Goal: Leave review/rating: Leave review/rating

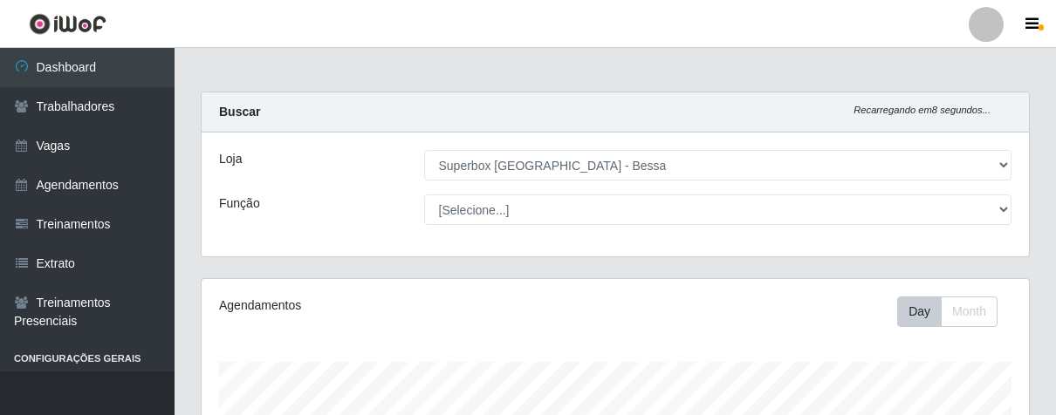
select select "206"
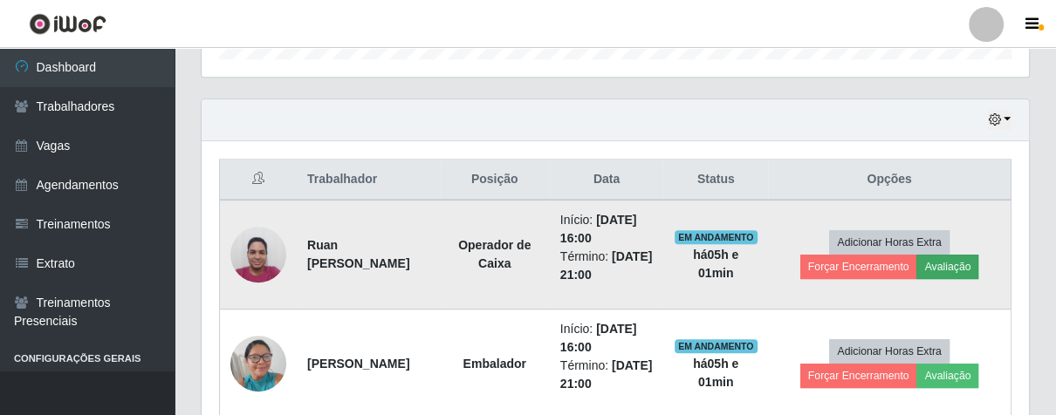
scroll to position [361, 827]
click at [970, 260] on button "Avaliação" at bounding box center [948, 267] width 62 height 24
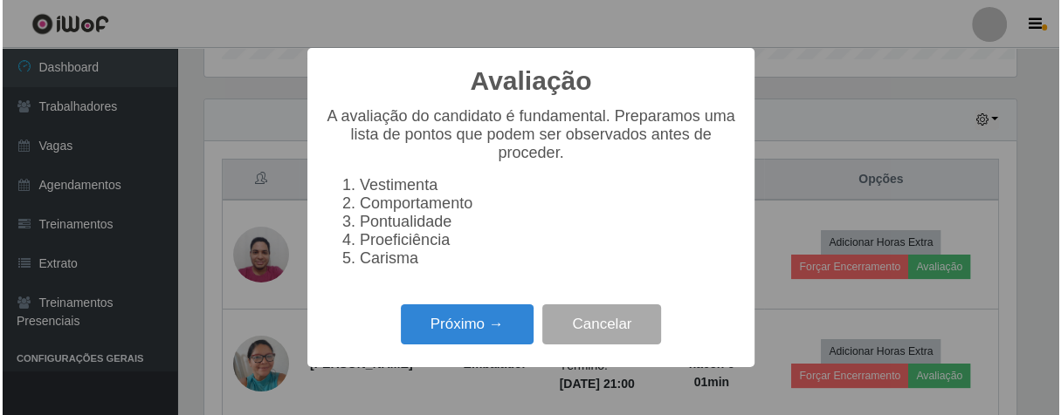
scroll to position [361, 817]
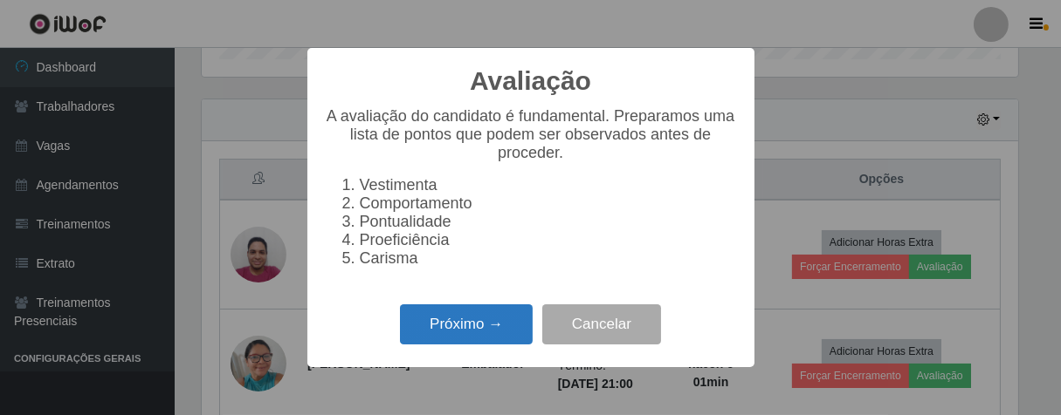
click at [468, 338] on button "Próximo →" at bounding box center [466, 325] width 133 height 41
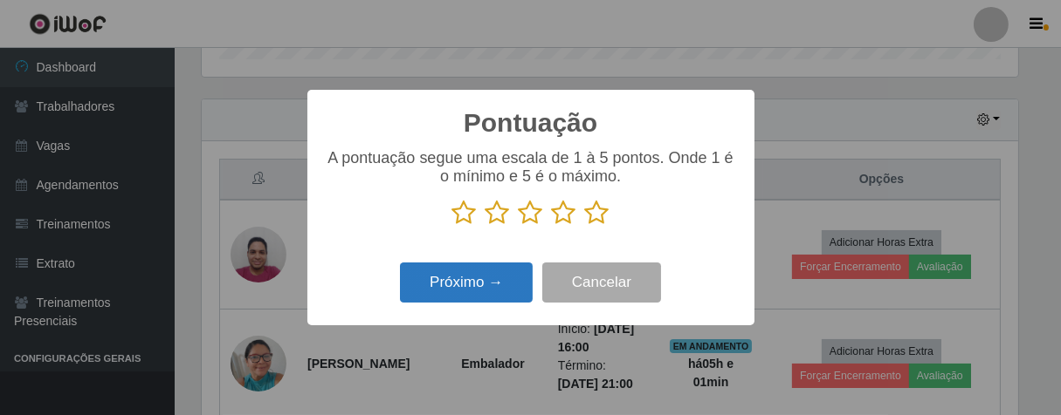
scroll to position [872511, 872057]
drag, startPoint x: 595, startPoint y: 214, endPoint x: 529, endPoint y: 254, distance: 77.5
click at [596, 215] on icon at bounding box center [597, 213] width 24 height 26
click at [585, 226] on input "radio" at bounding box center [585, 226] width 0 height 0
click at [508, 271] on button "Próximo →" at bounding box center [466, 283] width 133 height 41
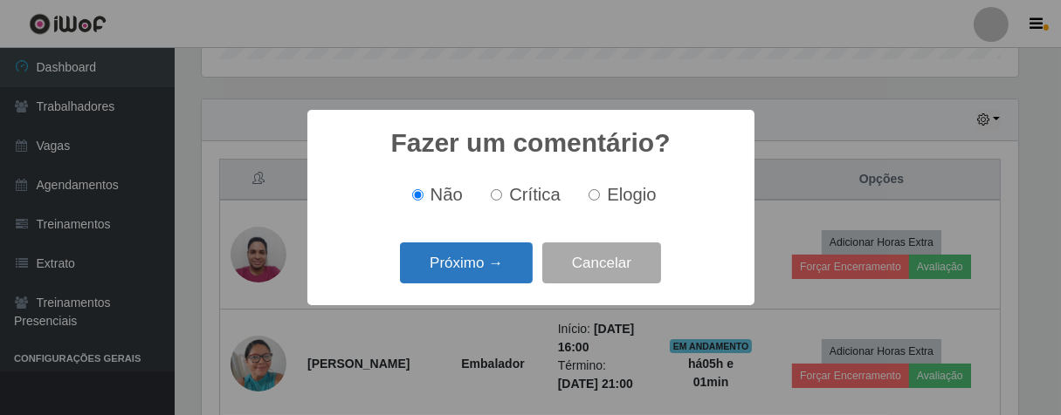
click at [504, 284] on button "Próximo →" at bounding box center [466, 263] width 133 height 41
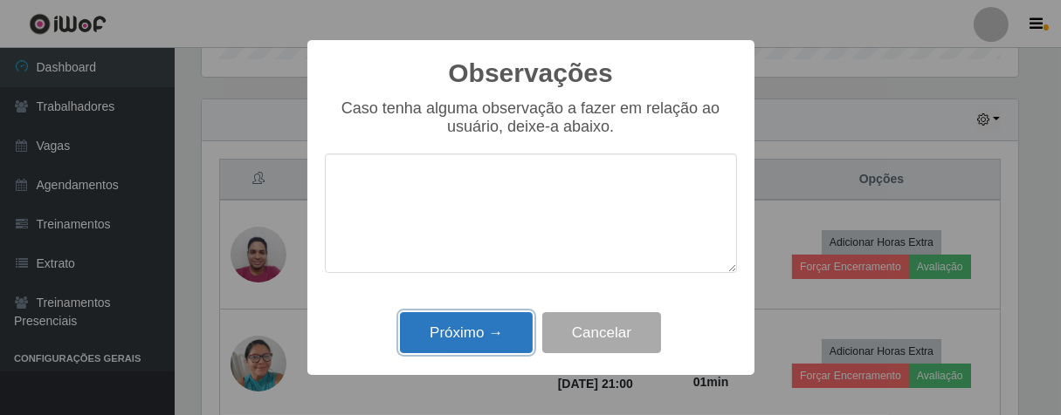
click at [446, 332] on button "Próximo →" at bounding box center [466, 332] width 133 height 41
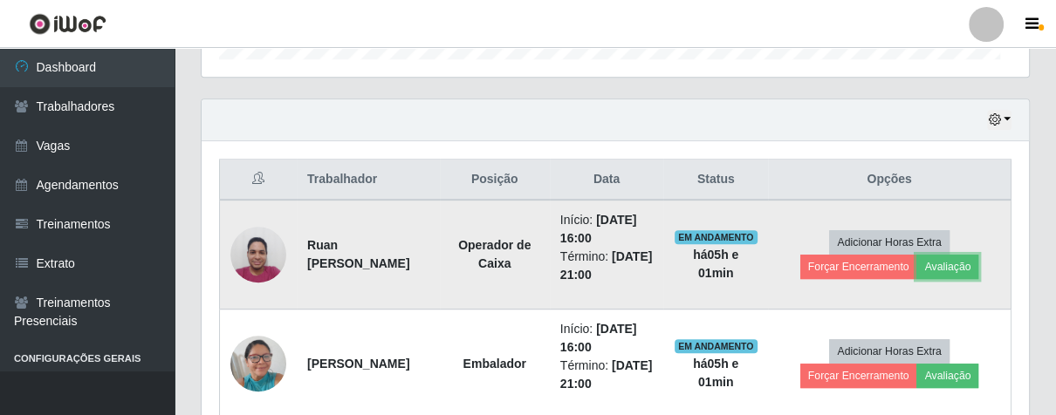
scroll to position [361, 827]
click at [832, 264] on button "Forçar Encerramento" at bounding box center [858, 267] width 117 height 24
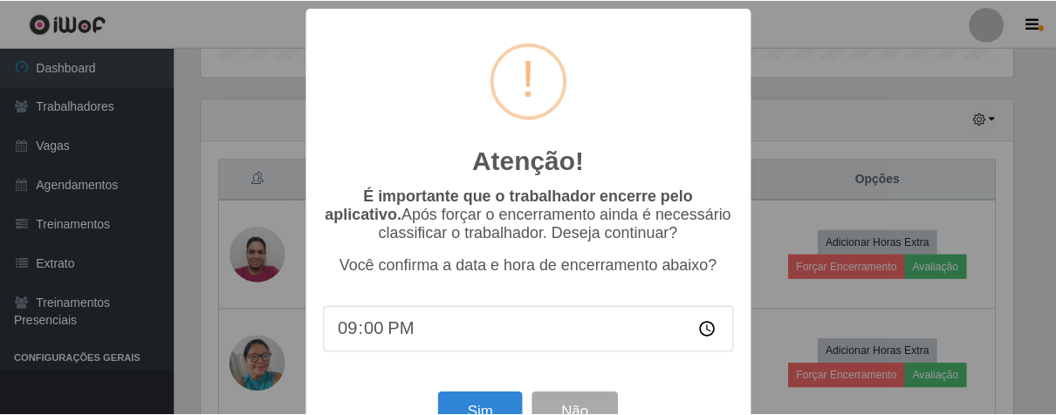
scroll to position [60, 0]
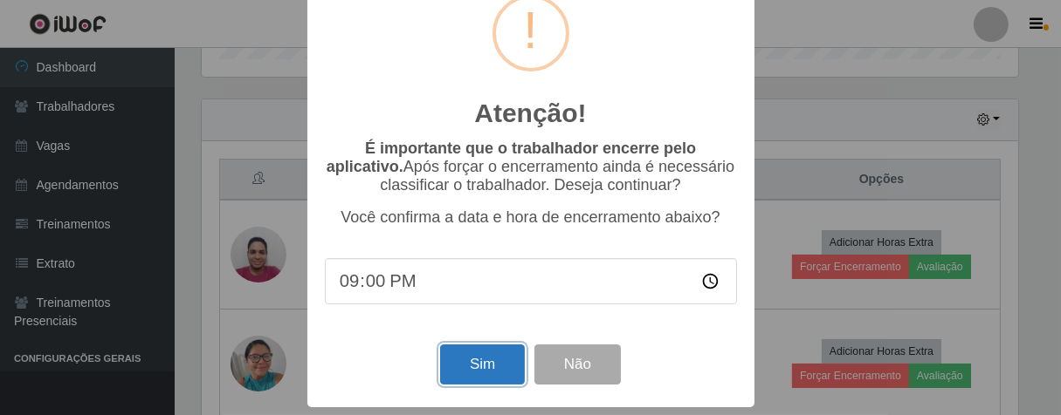
click at [479, 360] on button "Sim" at bounding box center [482, 365] width 85 height 41
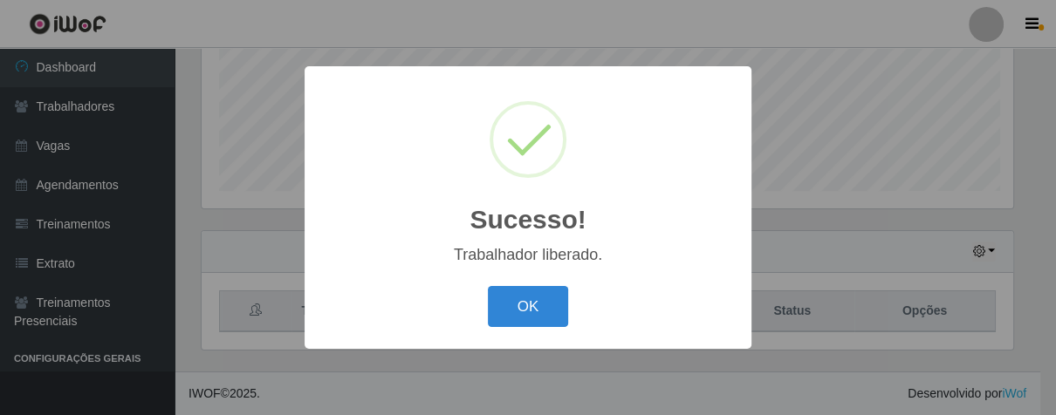
scroll to position [361, 817]
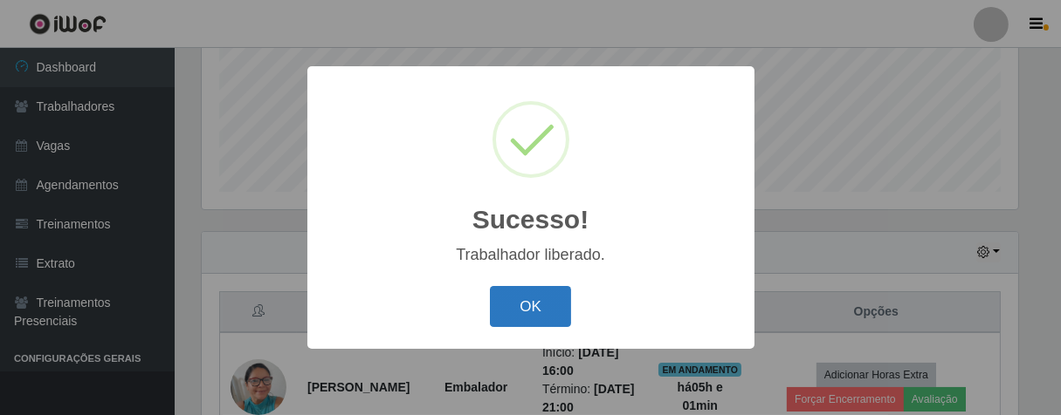
drag, startPoint x: 558, startPoint y: 301, endPoint x: 566, endPoint y: 296, distance: 9.4
click at [560, 299] on button "OK" at bounding box center [530, 306] width 81 height 41
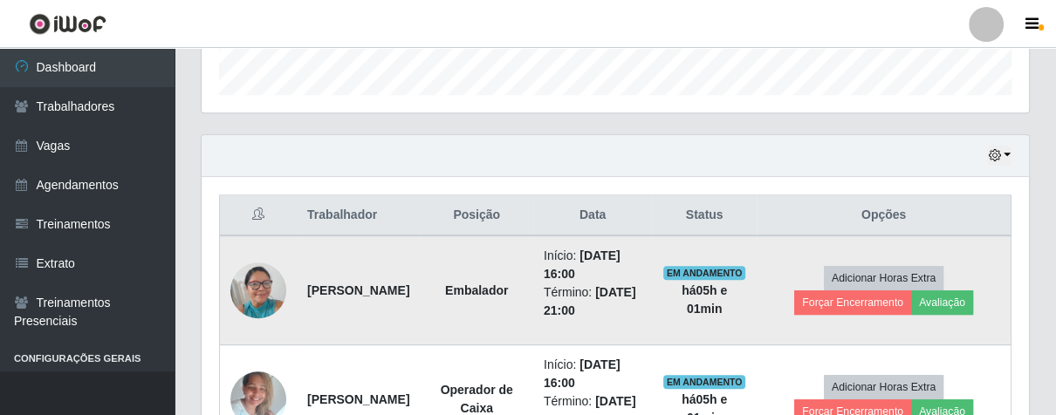
scroll to position [361, 827]
click at [971, 295] on button "Avaliação" at bounding box center [942, 303] width 62 height 24
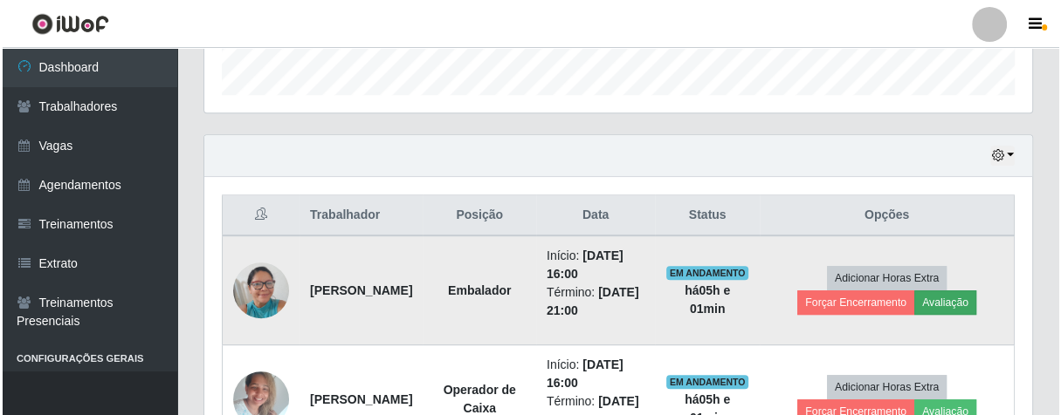
scroll to position [361, 817]
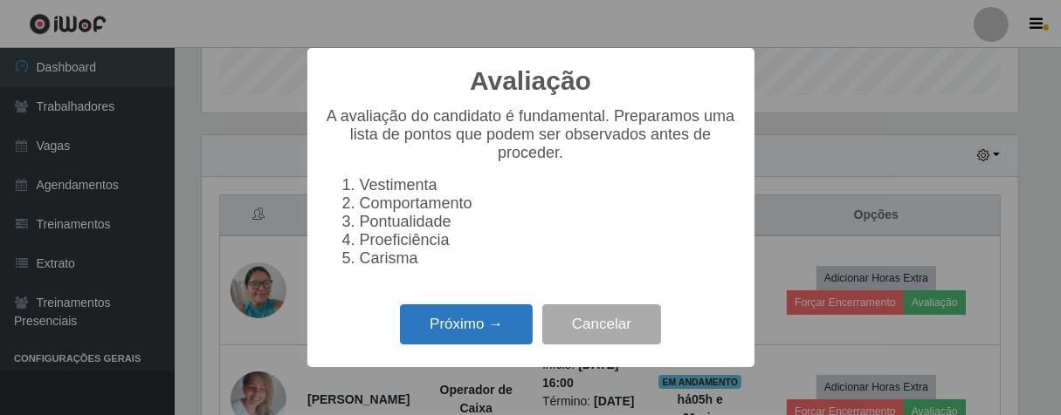
click at [480, 333] on button "Próximo →" at bounding box center [466, 325] width 133 height 41
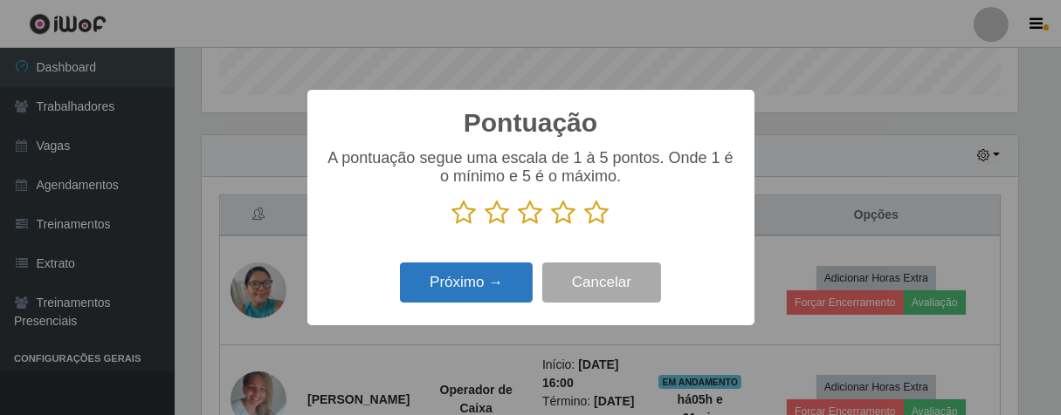
scroll to position [872511, 872057]
drag, startPoint x: 601, startPoint y: 216, endPoint x: 546, endPoint y: 240, distance: 60.6
click at [599, 217] on icon at bounding box center [597, 213] width 24 height 26
click at [585, 226] on input "radio" at bounding box center [585, 226] width 0 height 0
click at [511, 285] on button "Próximo →" at bounding box center [466, 283] width 133 height 41
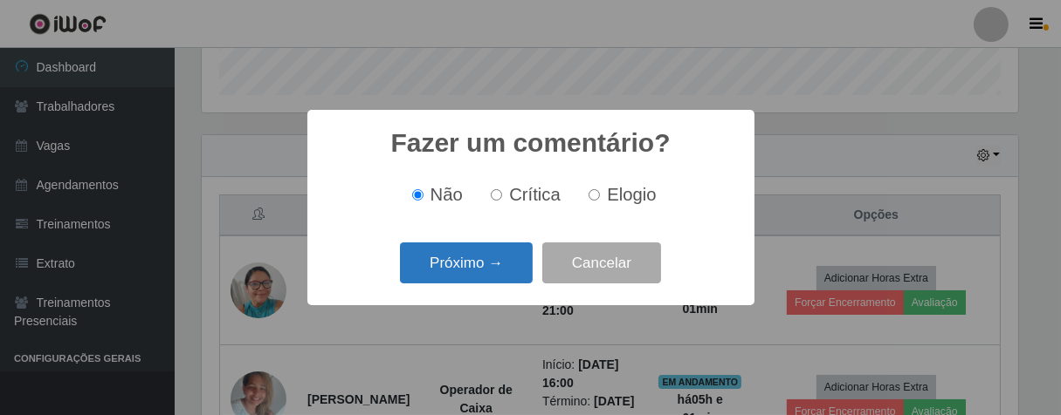
click at [504, 274] on button "Próximo →" at bounding box center [466, 263] width 133 height 41
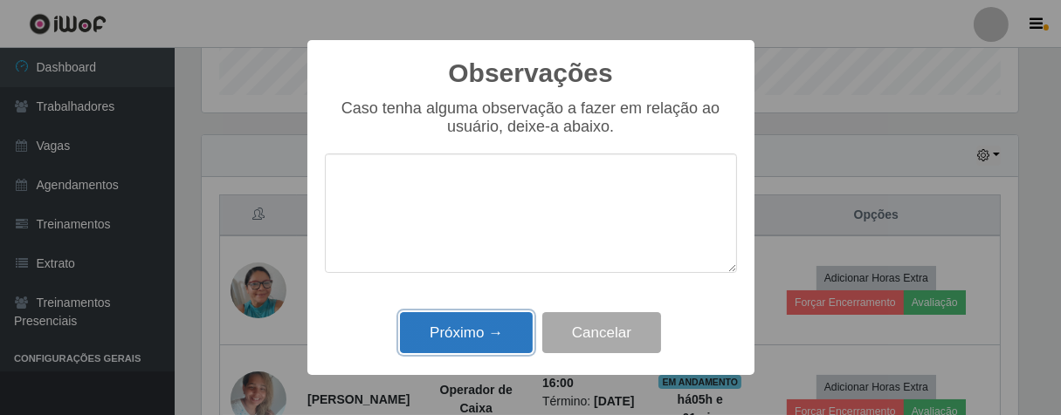
click at [491, 339] on button "Próximo →" at bounding box center [466, 332] width 133 height 41
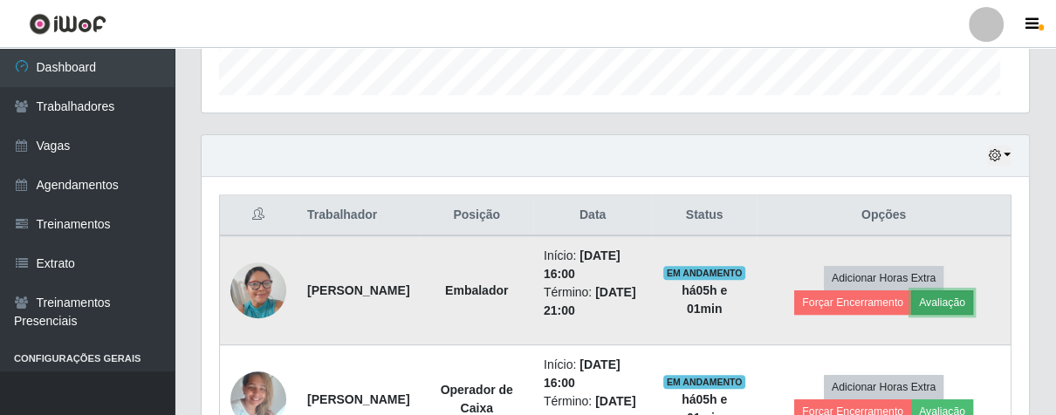
scroll to position [361, 827]
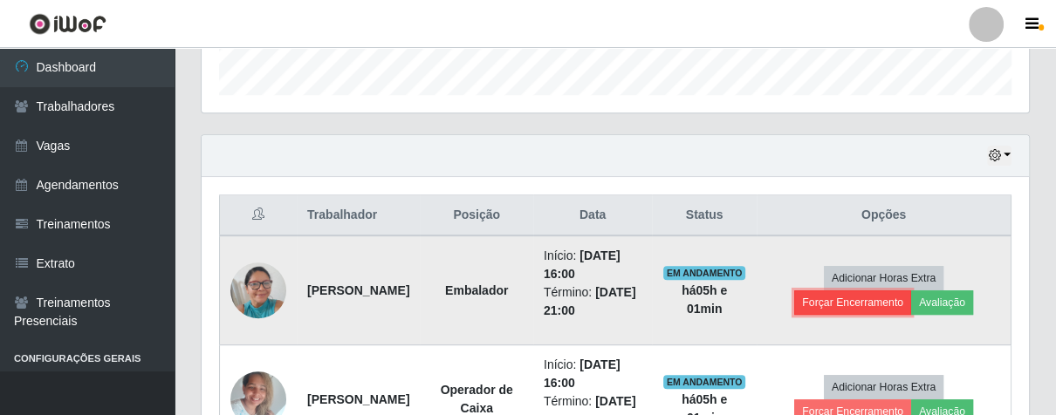
click at [835, 307] on button "Forçar Encerramento" at bounding box center [852, 303] width 117 height 24
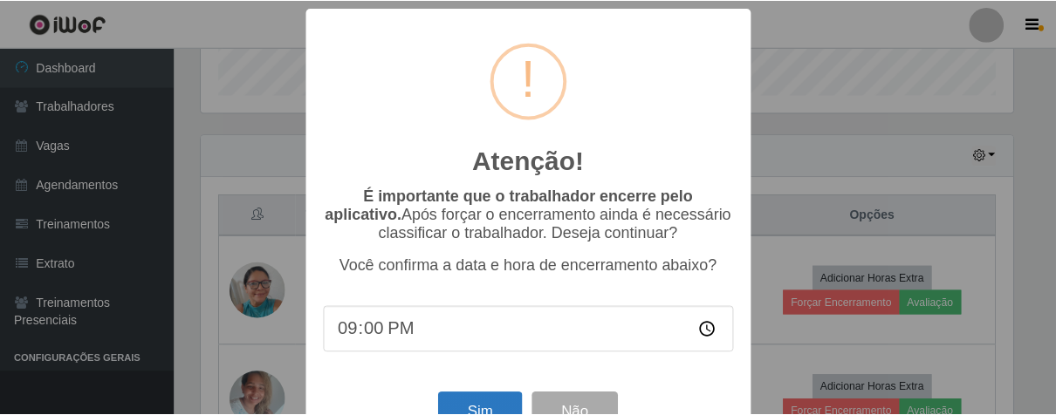
scroll to position [60, 0]
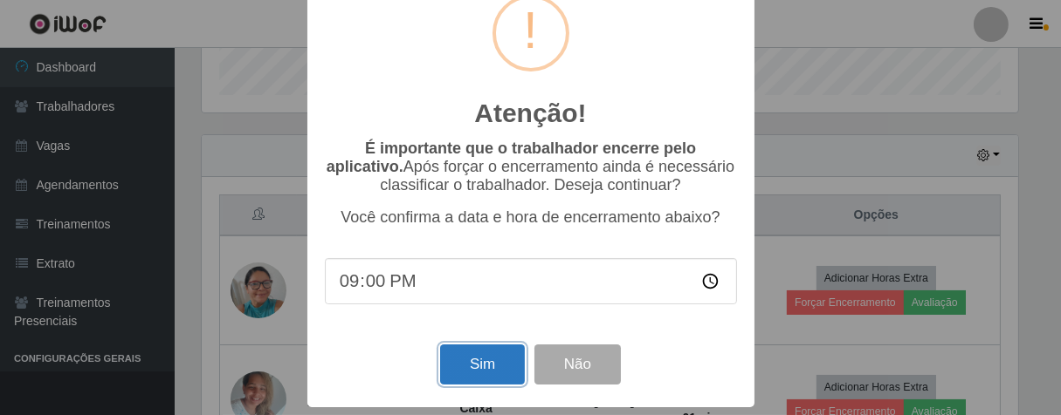
click at [468, 370] on button "Sim" at bounding box center [482, 365] width 85 height 41
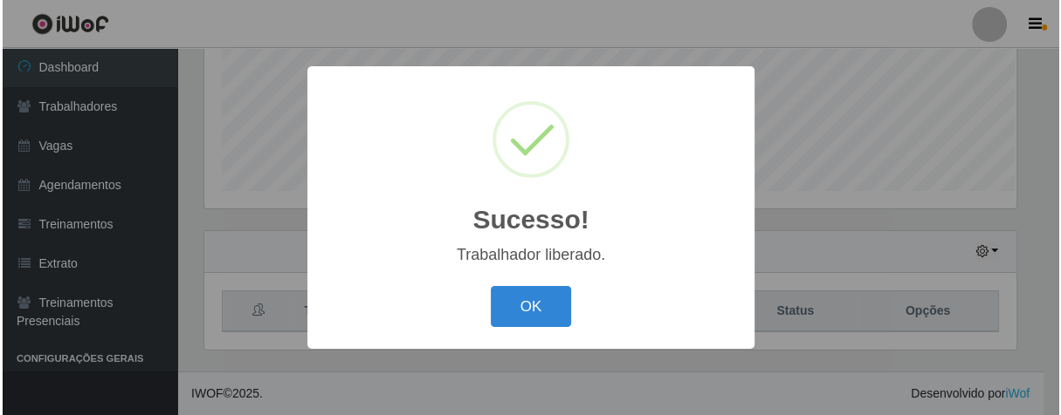
scroll to position [0, 0]
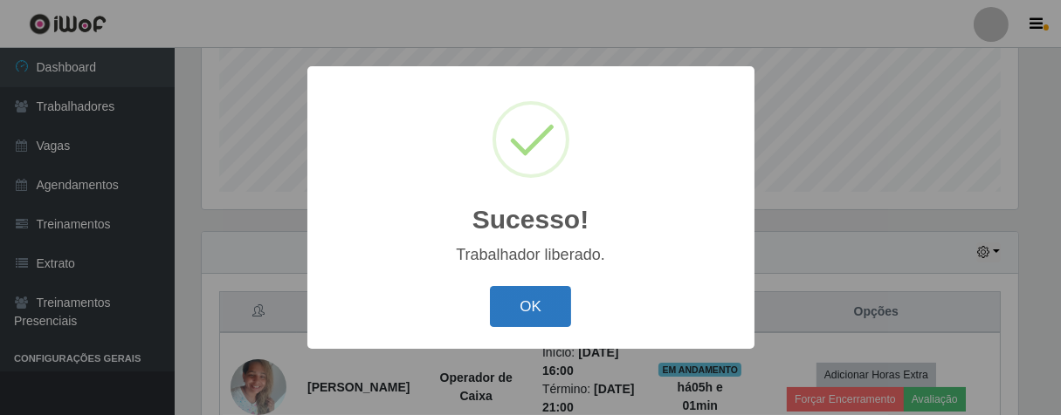
click at [537, 316] on button "OK" at bounding box center [530, 306] width 81 height 41
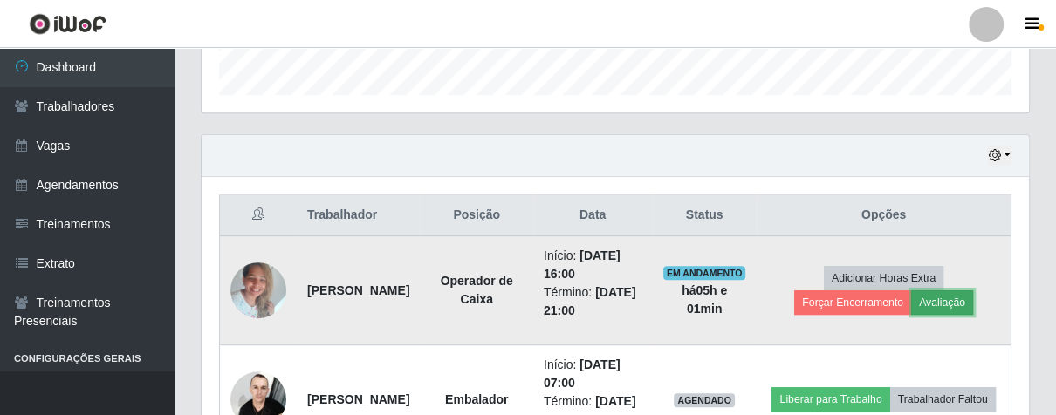
click at [973, 305] on button "Avaliação" at bounding box center [942, 303] width 62 height 24
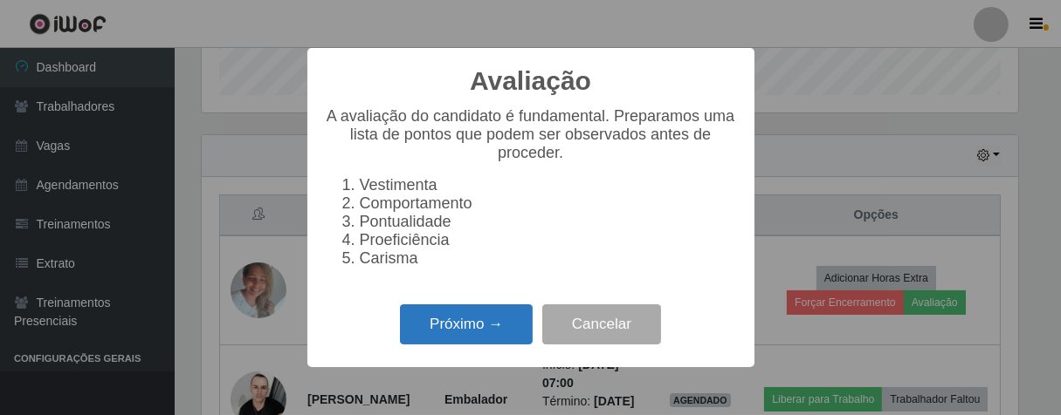
click at [461, 346] on button "Próximo →" at bounding box center [466, 325] width 133 height 41
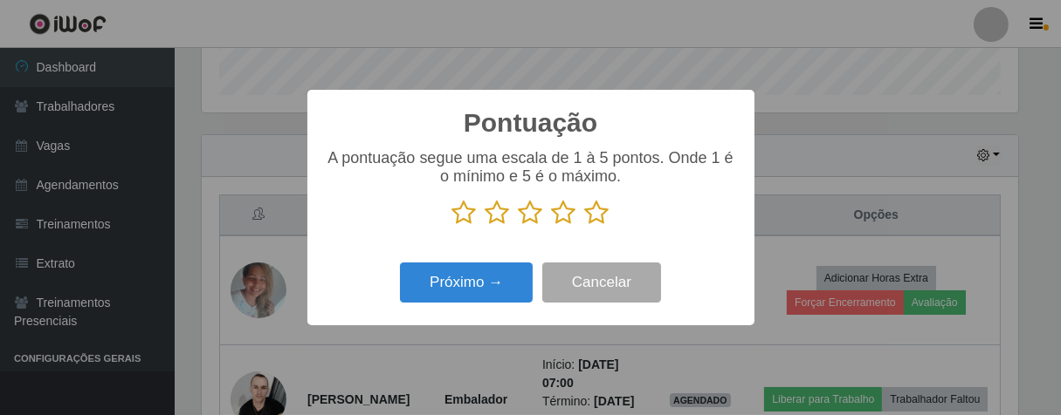
click at [597, 215] on icon at bounding box center [597, 213] width 24 height 26
click at [585, 226] on input "radio" at bounding box center [585, 226] width 0 height 0
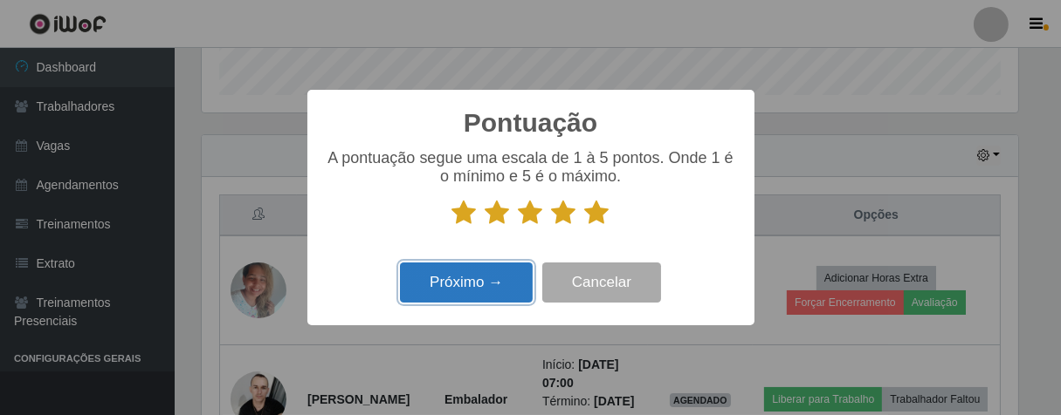
click at [460, 292] on button "Próximo →" at bounding box center [466, 283] width 133 height 41
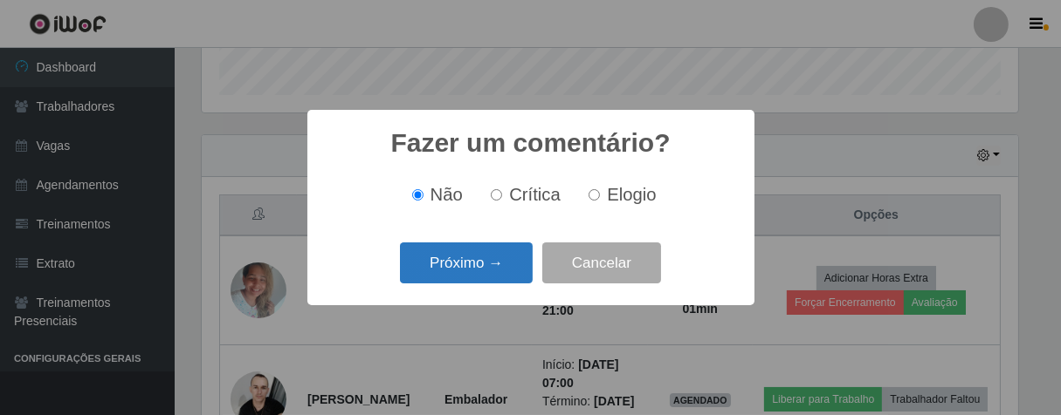
click at [482, 281] on button "Próximo →" at bounding box center [466, 263] width 133 height 41
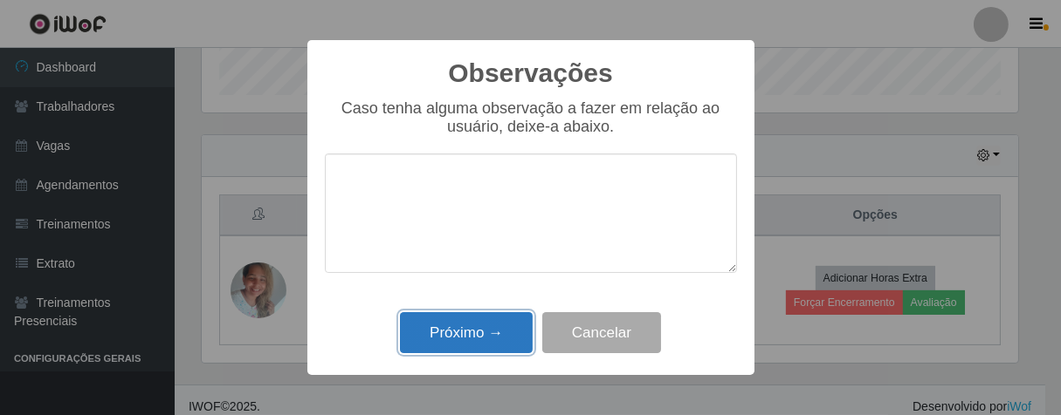
click at [496, 329] on button "Próximo →" at bounding box center [466, 332] width 133 height 41
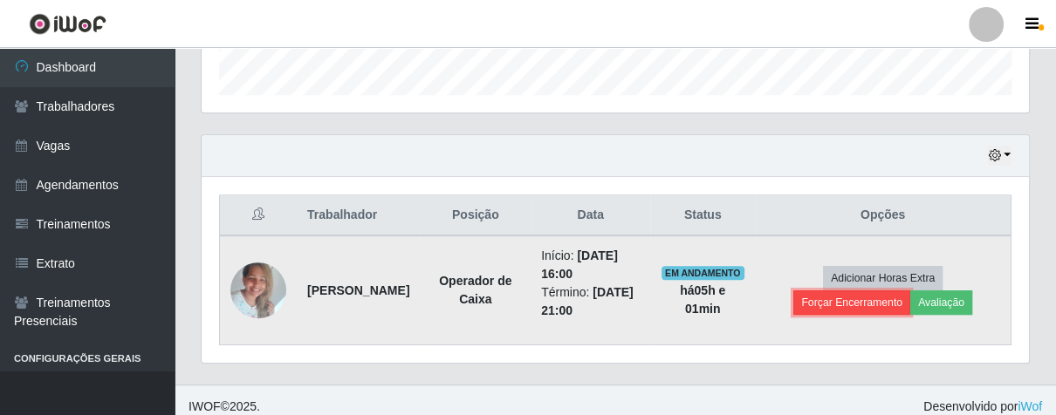
click at [828, 296] on button "Forçar Encerramento" at bounding box center [851, 303] width 117 height 24
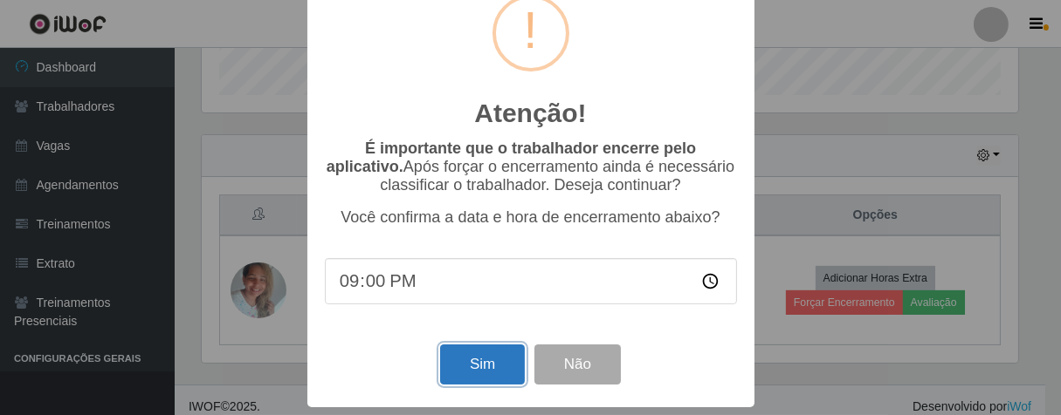
click at [465, 366] on button "Sim" at bounding box center [482, 365] width 85 height 41
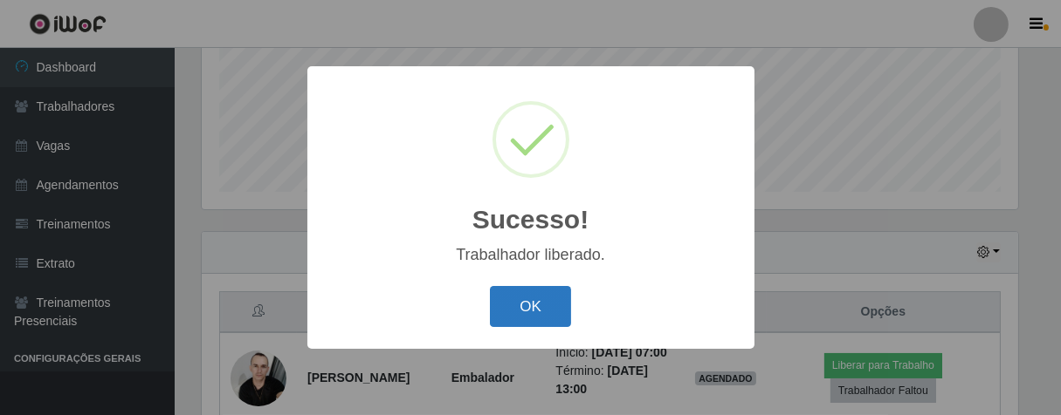
click at [537, 292] on button "OK" at bounding box center [530, 306] width 81 height 41
